Goal: Task Accomplishment & Management: Manage account settings

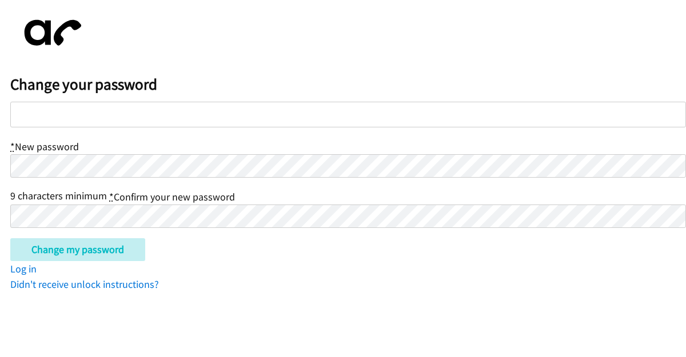
click at [158, 122] on div at bounding box center [348, 115] width 676 height 26
click at [96, 184] on div "* New password 9 characters minimum * Confirm your new password" at bounding box center [348, 183] width 676 height 90
click at [86, 178] on div "* New password 9 characters minimum * Confirm your new password" at bounding box center [348, 183] width 676 height 90
click at [40, 201] on span "9 characters minimum" at bounding box center [58, 195] width 97 height 13
click at [10, 238] on input "Change my password" at bounding box center [77, 249] width 135 height 23
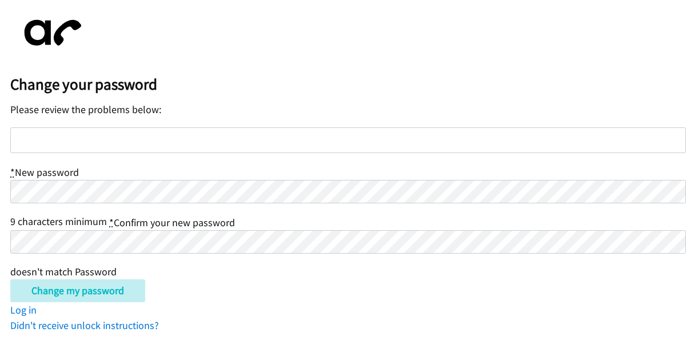
click at [194, 205] on div "* New password 9 characters minimum * Confirm your new password doesn't match P…" at bounding box center [348, 221] width 676 height 115
click at [10, 280] on input "Change my password" at bounding box center [77, 291] width 135 height 23
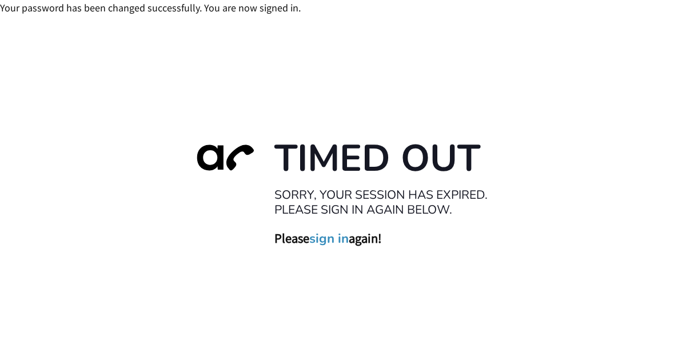
click at [93, 287] on div "Timed Out Sorry, your session has expired. Please sign in again below. Please s…" at bounding box center [343, 193] width 686 height 357
click at [328, 240] on link "sign in" at bounding box center [328, 238] width 39 height 16
click at [333, 246] on link "sign in" at bounding box center [328, 238] width 39 height 16
